Goal: Task Accomplishment & Management: Manage account settings

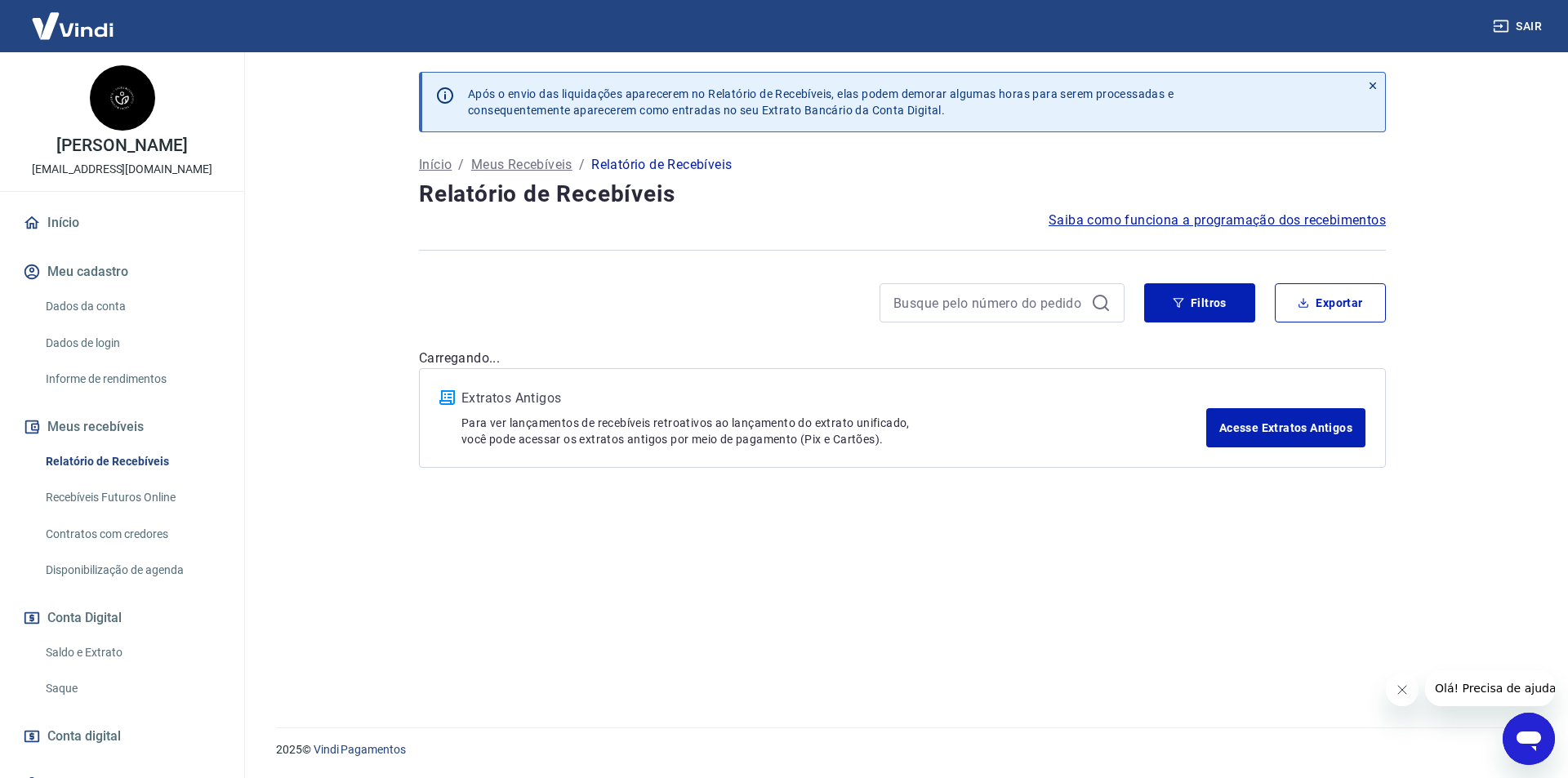
click at [1395, 685] on icon "Fechar mensagem da empresa" at bounding box center [1402, 690] width 13 height 13
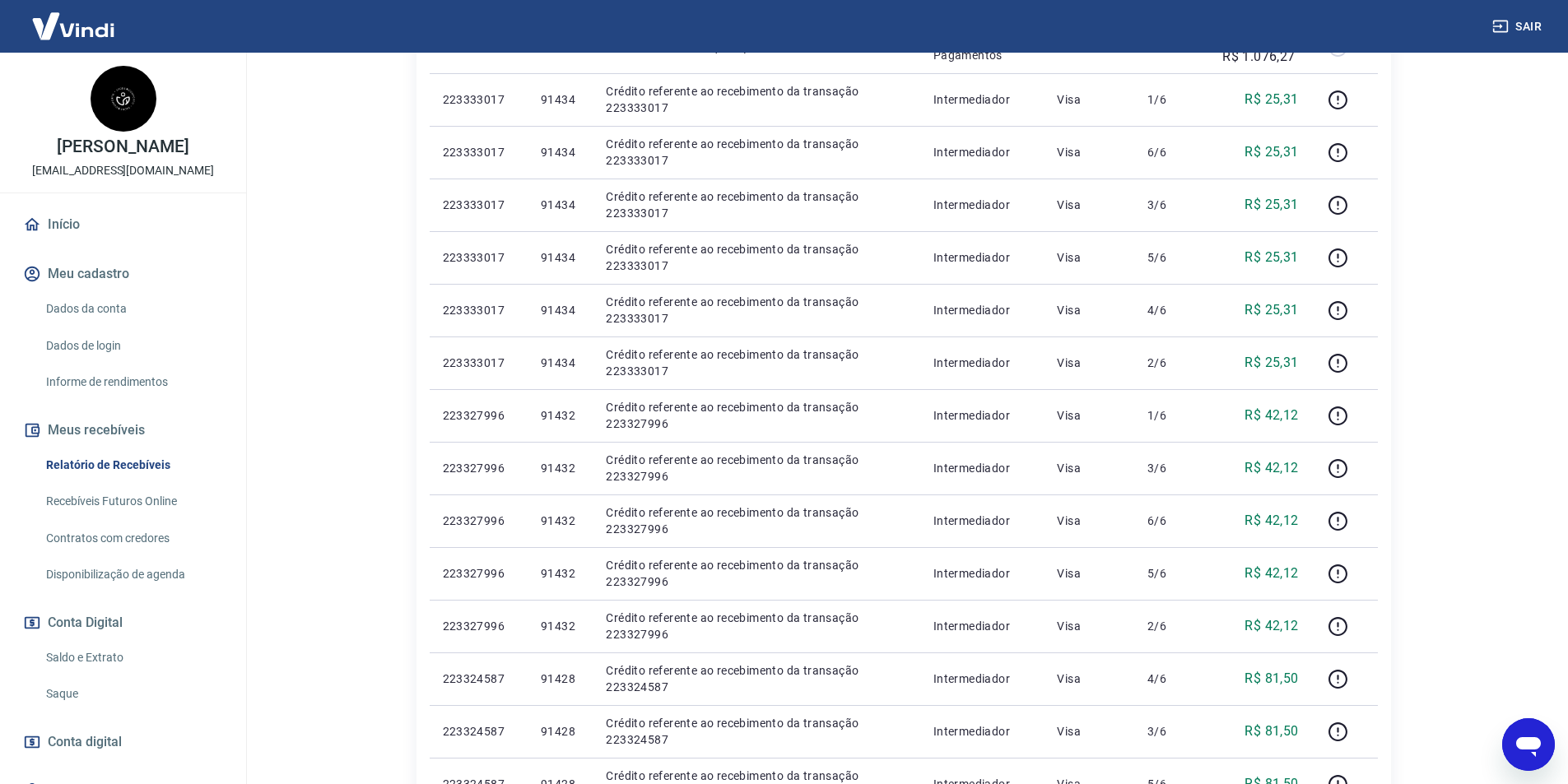
scroll to position [247, 0]
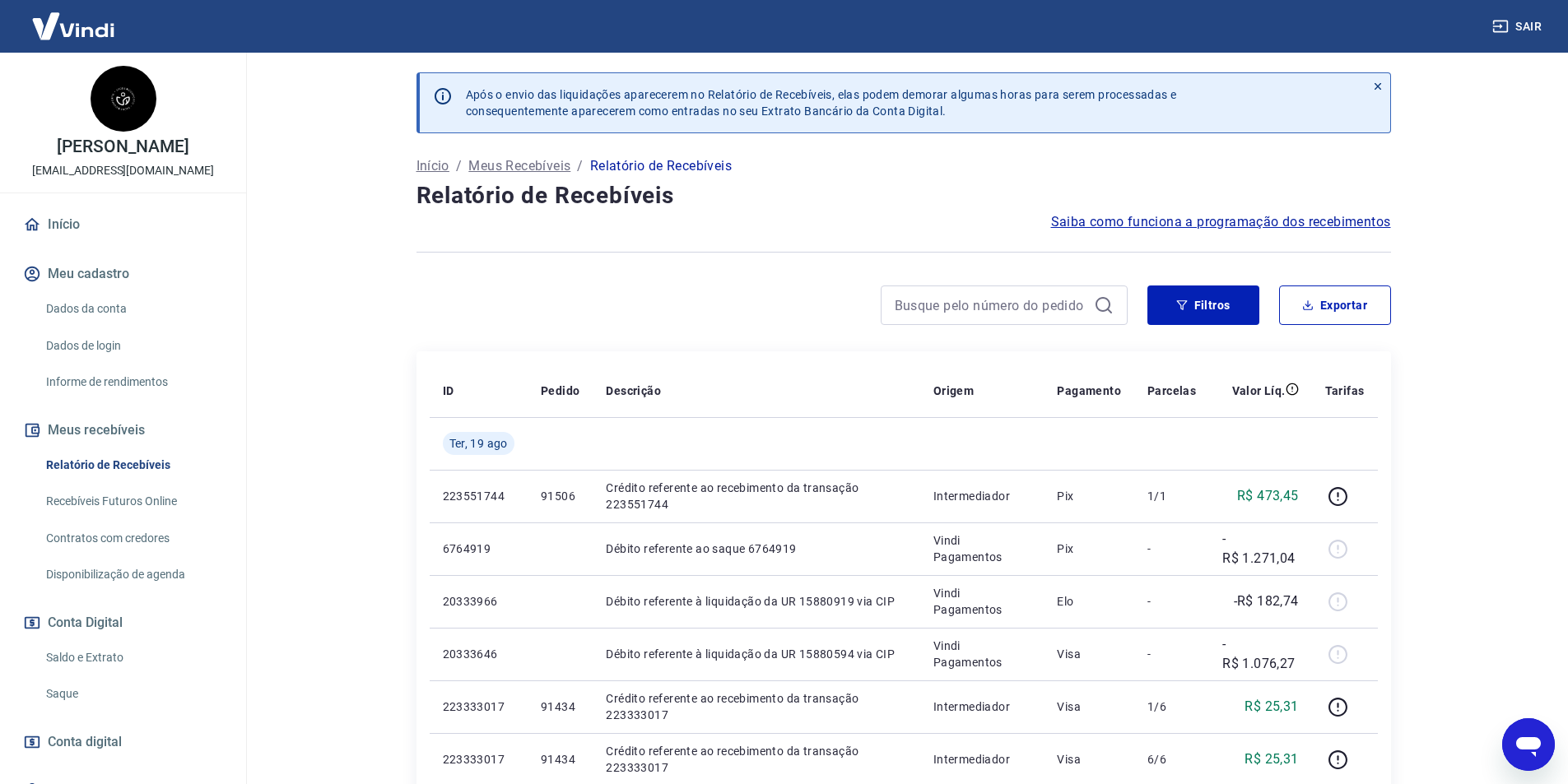
click at [136, 695] on link "Saque" at bounding box center [132, 694] width 187 height 34
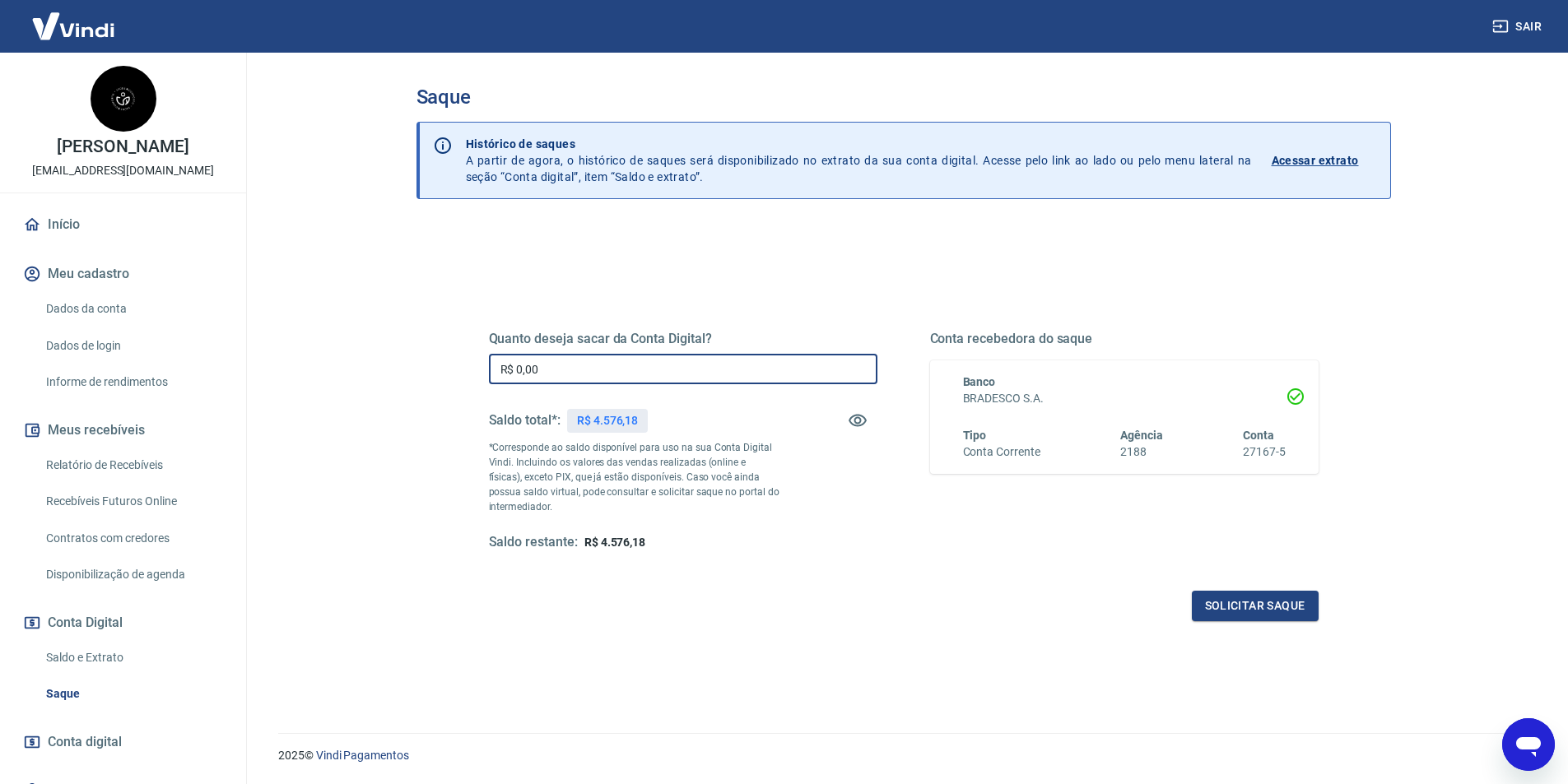
click at [603, 362] on input "R$ 0,00" at bounding box center [682, 369] width 388 height 31
type input "R$ 4.576,18"
click at [1230, 603] on button "Solicitar saque" at bounding box center [1255, 607] width 127 height 31
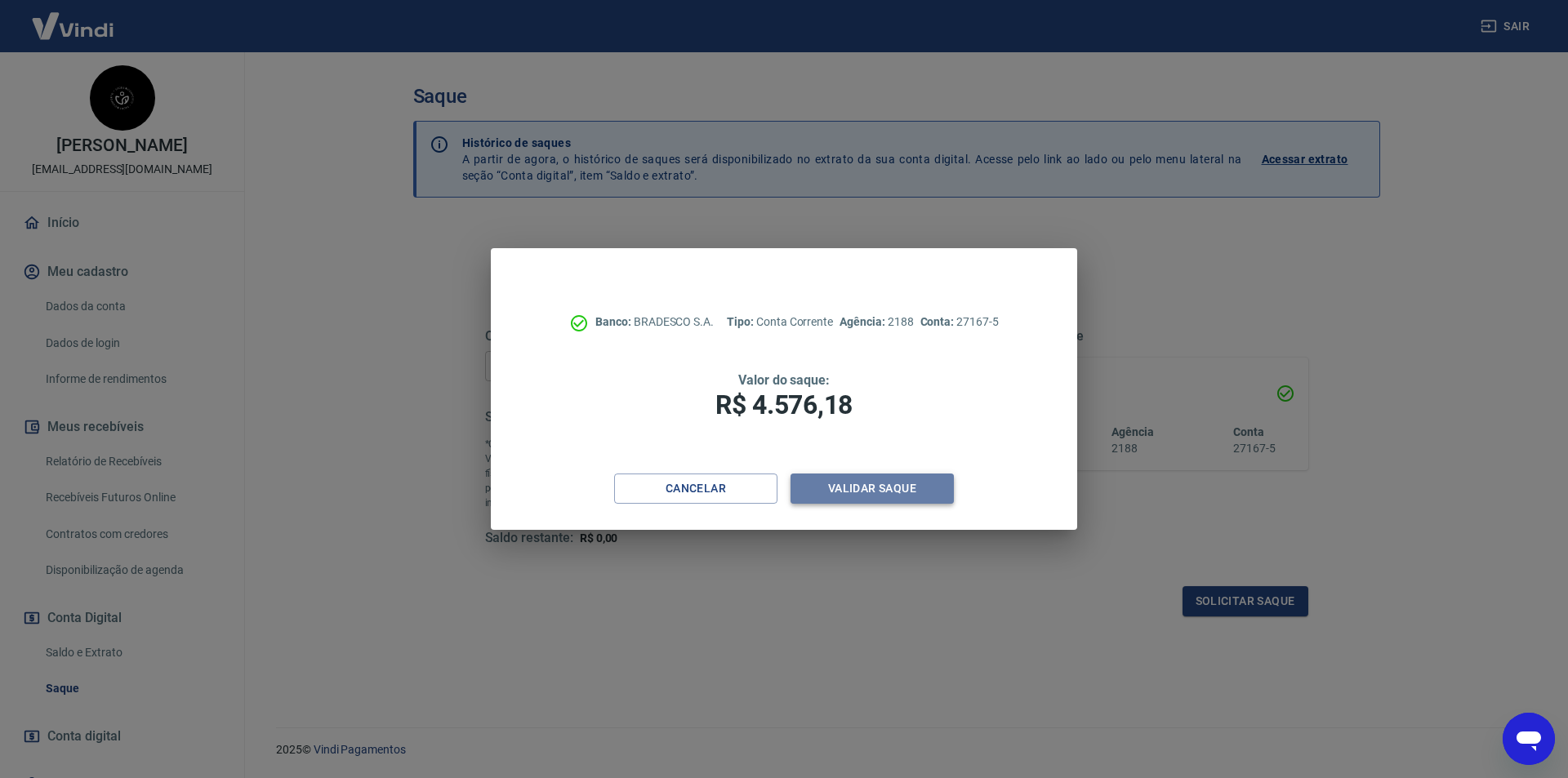
click at [884, 494] on button "Validar saque" at bounding box center [872, 489] width 164 height 30
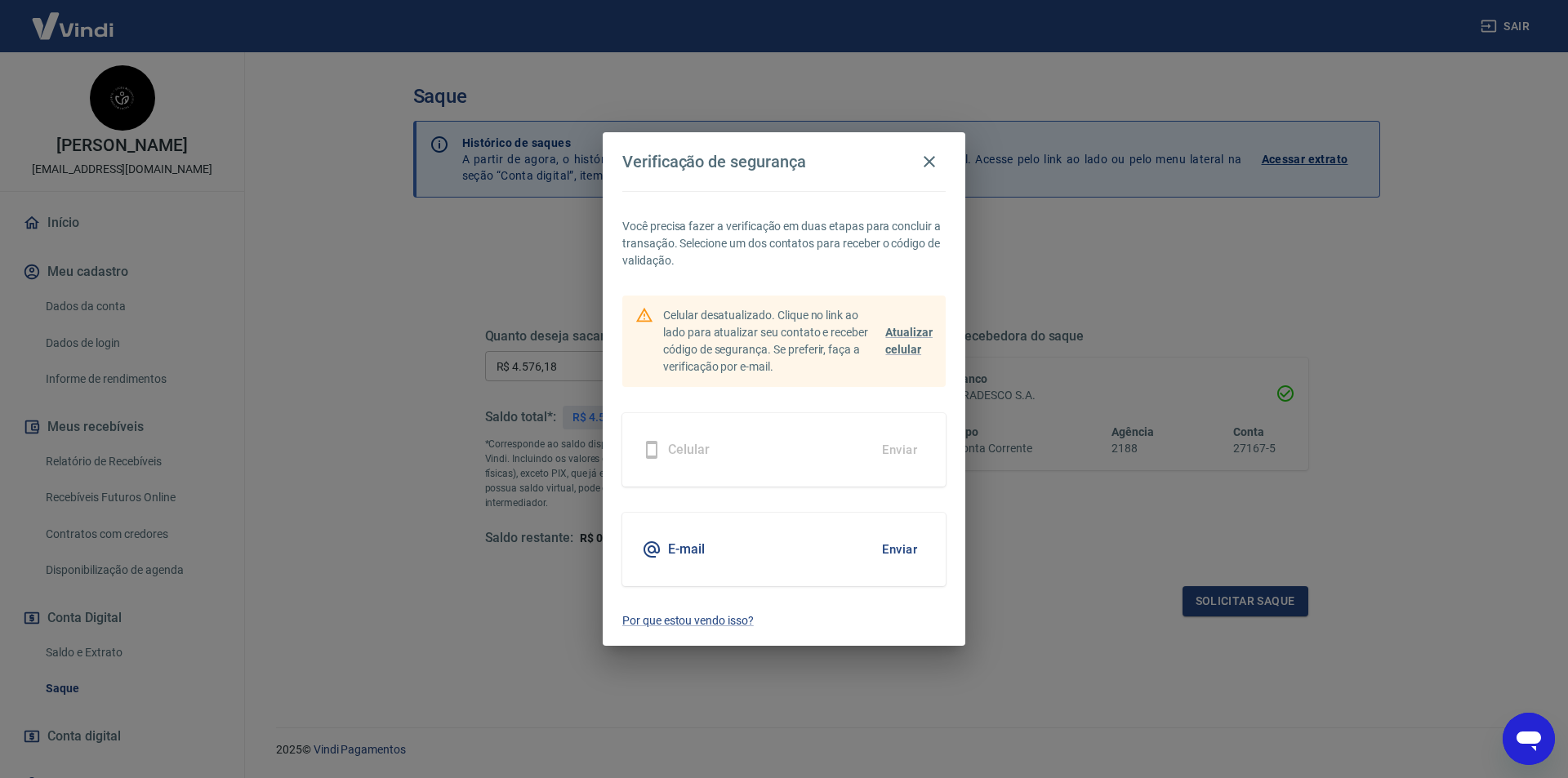
click at [895, 547] on button "Enviar" at bounding box center [900, 550] width 53 height 34
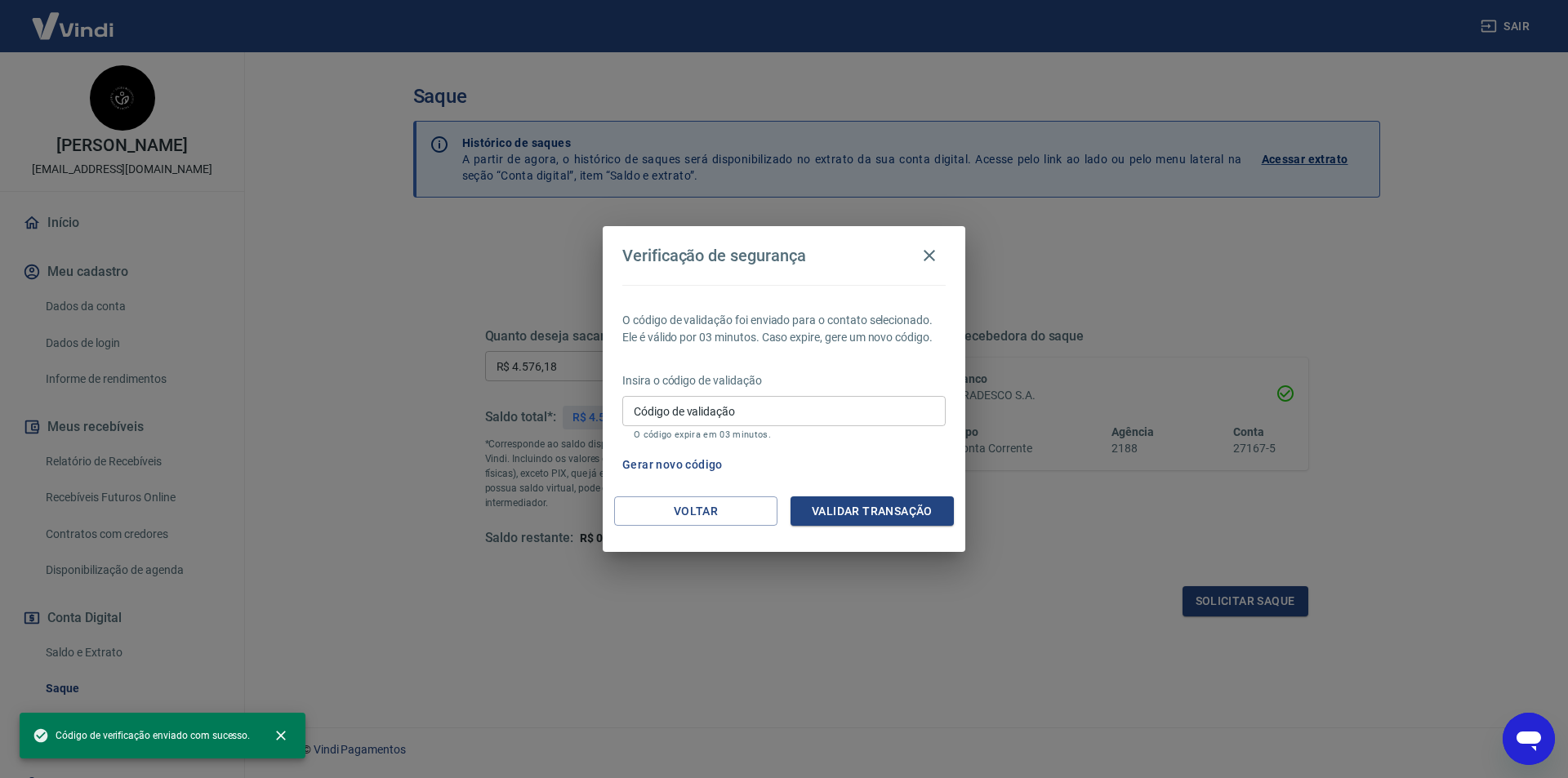
click at [711, 418] on input "Código de validação" at bounding box center [784, 411] width 323 height 30
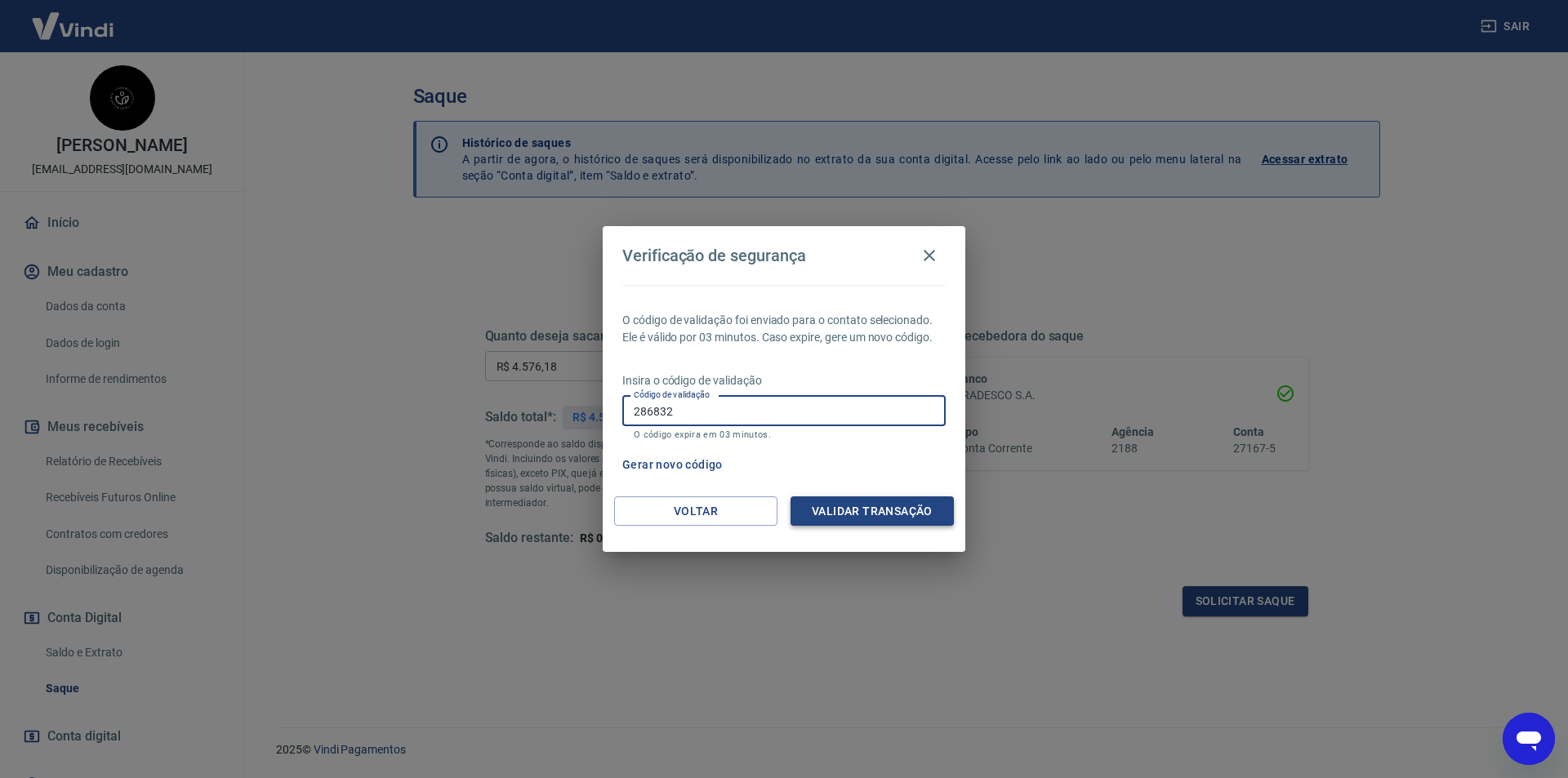
type input "286832"
click at [908, 501] on button "Validar transação" at bounding box center [872, 512] width 164 height 30
